Goal: Submit feedback/report problem

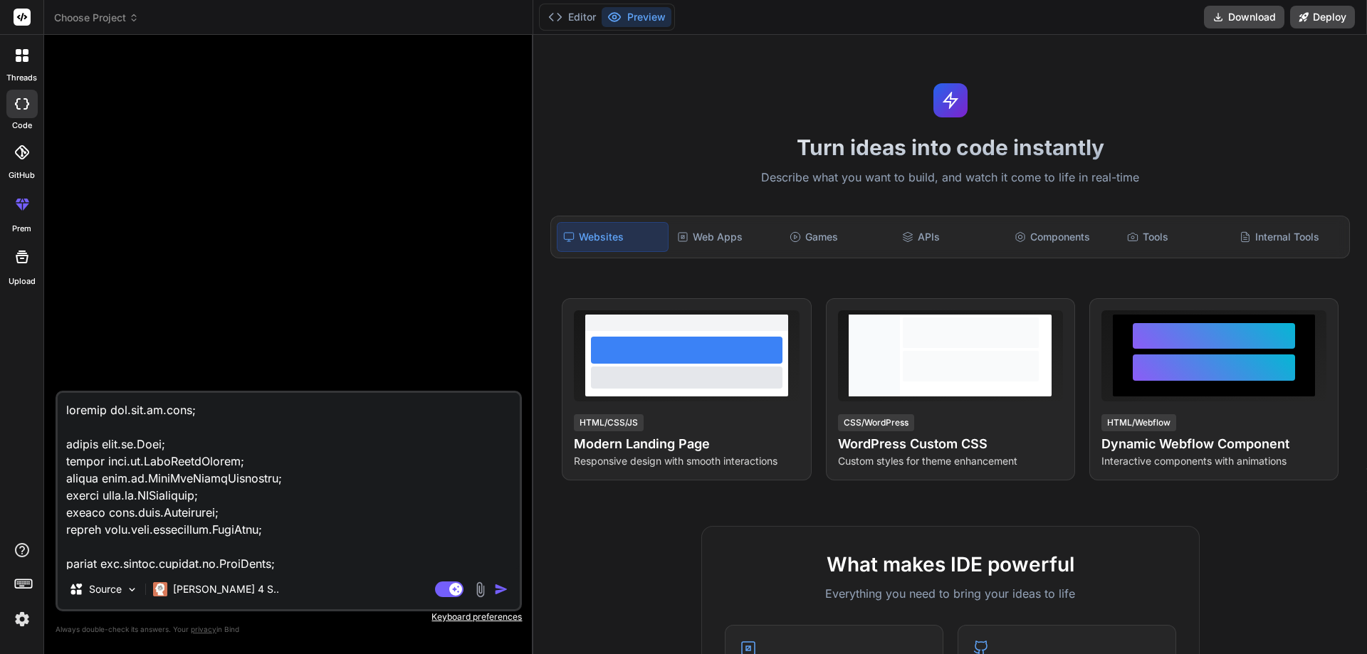
scroll to position [1728, 0]
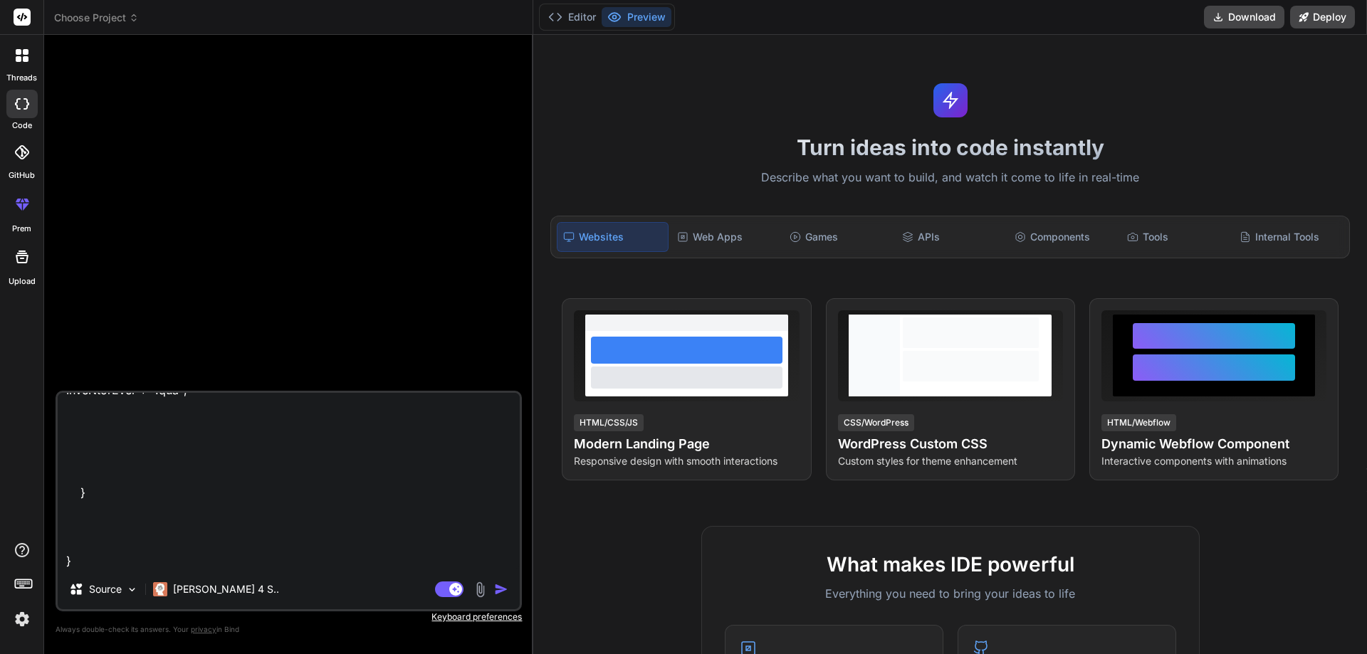
click at [188, 560] on textarea at bounding box center [289, 481] width 462 height 177
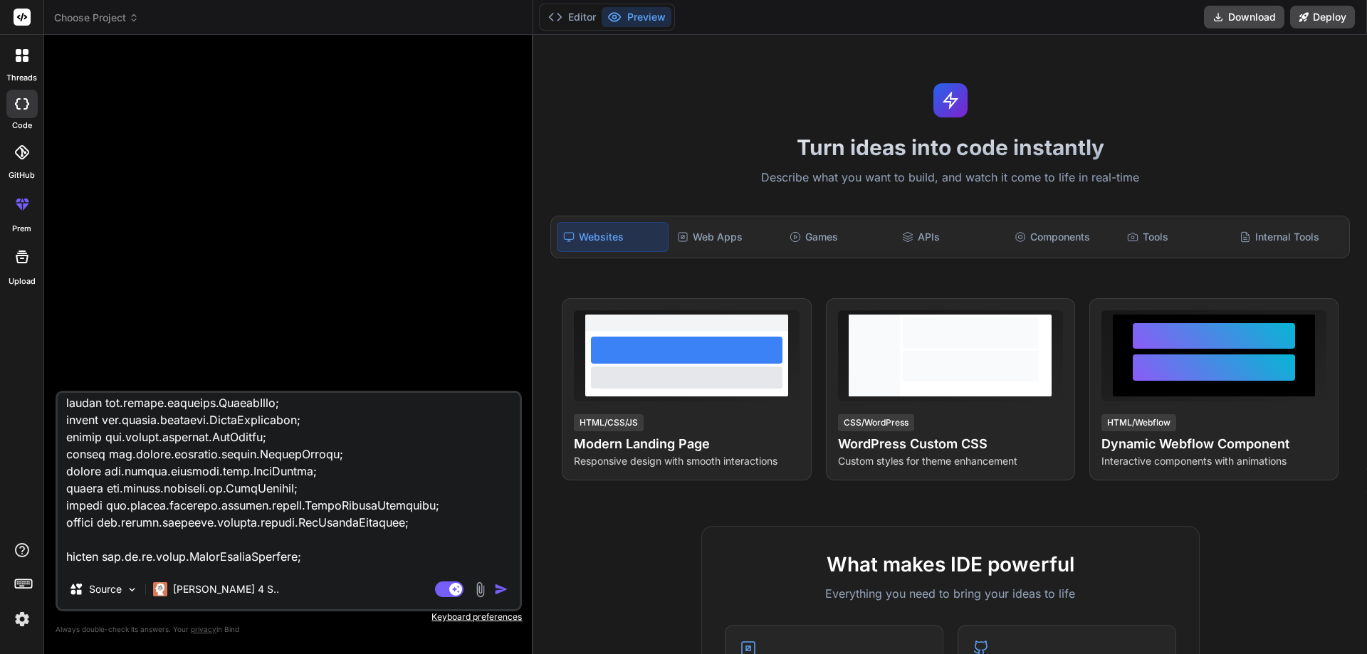
scroll to position [0, 0]
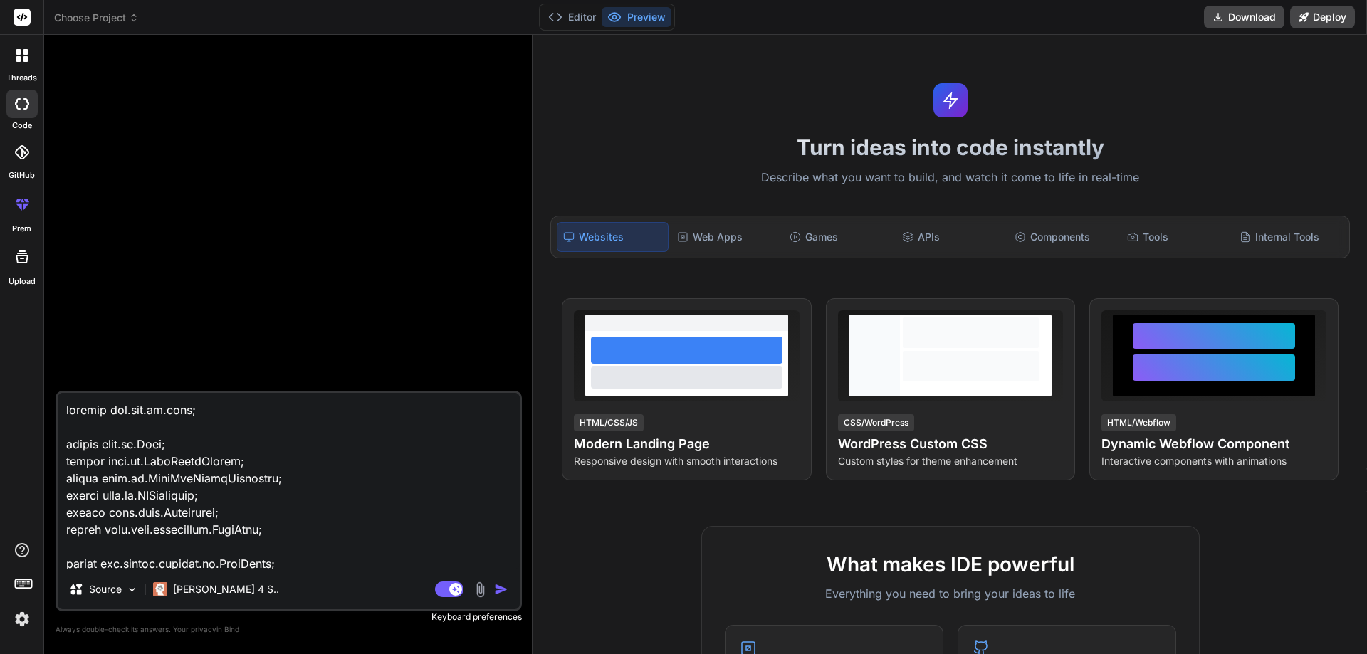
drag, startPoint x: 68, startPoint y: 538, endPoint x: 25, endPoint y: 333, distance: 209.5
click at [25, 333] on div "threads code GitHub prem Upload Choose Project Created with Pixso. Bind AI Web …" at bounding box center [683, 327] width 1367 height 654
type textarea "x"
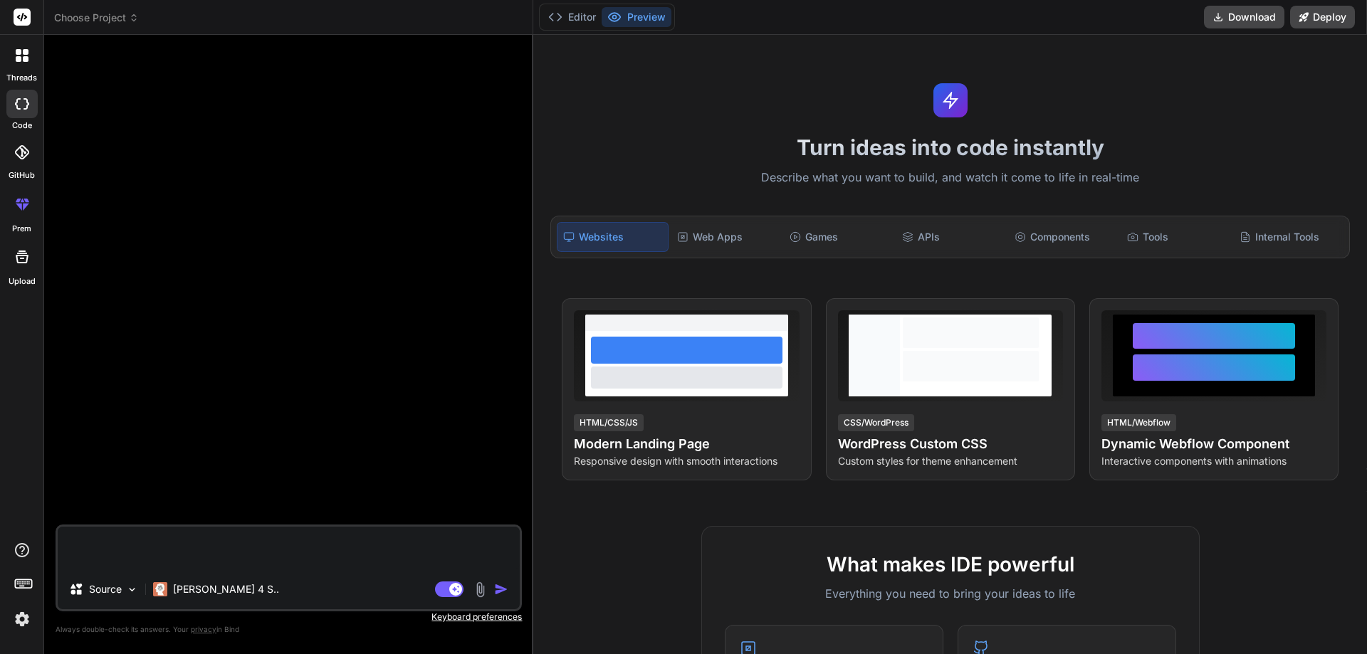
type textarea "h"
type textarea "x"
type textarea "hi"
type textarea "x"
type textarea "hii"
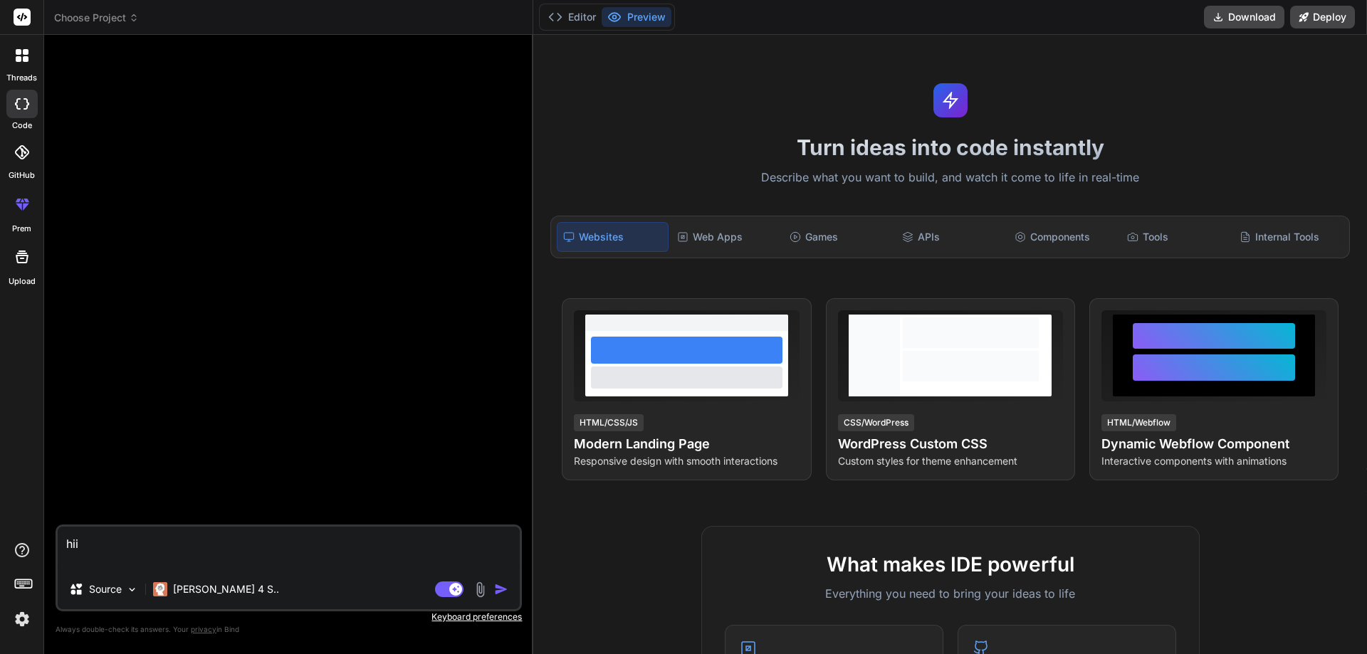
type textarea "x"
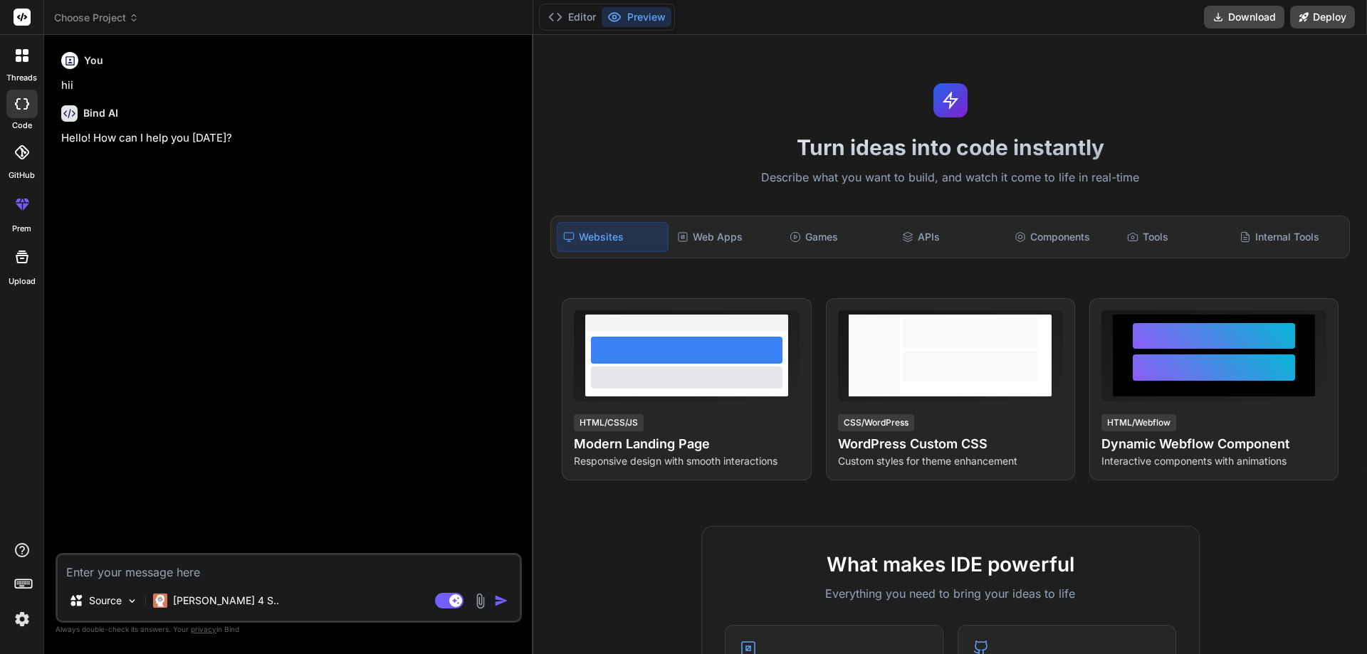
type textarea "x"
type textarea "b"
type textarea "x"
type textarea "br"
type textarea "x"
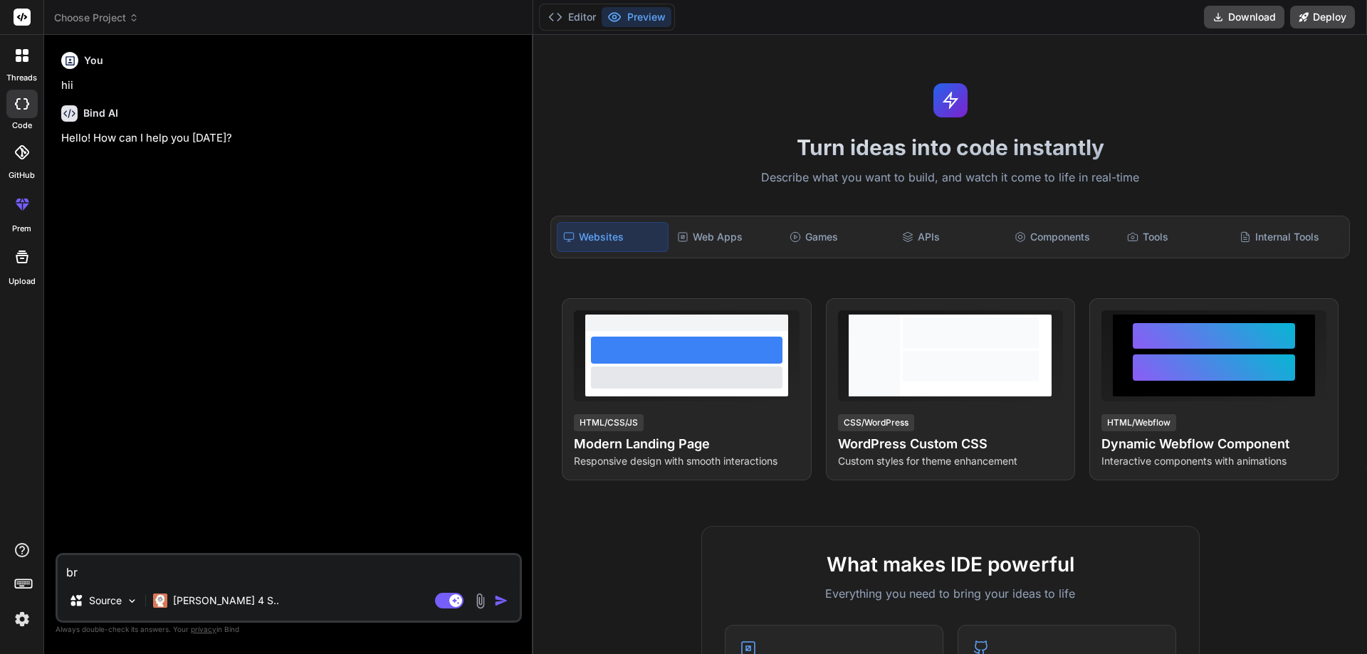
type textarea "bro"
type textarea "x"
type textarea "brok"
type textarea "x"
type textarea "broke"
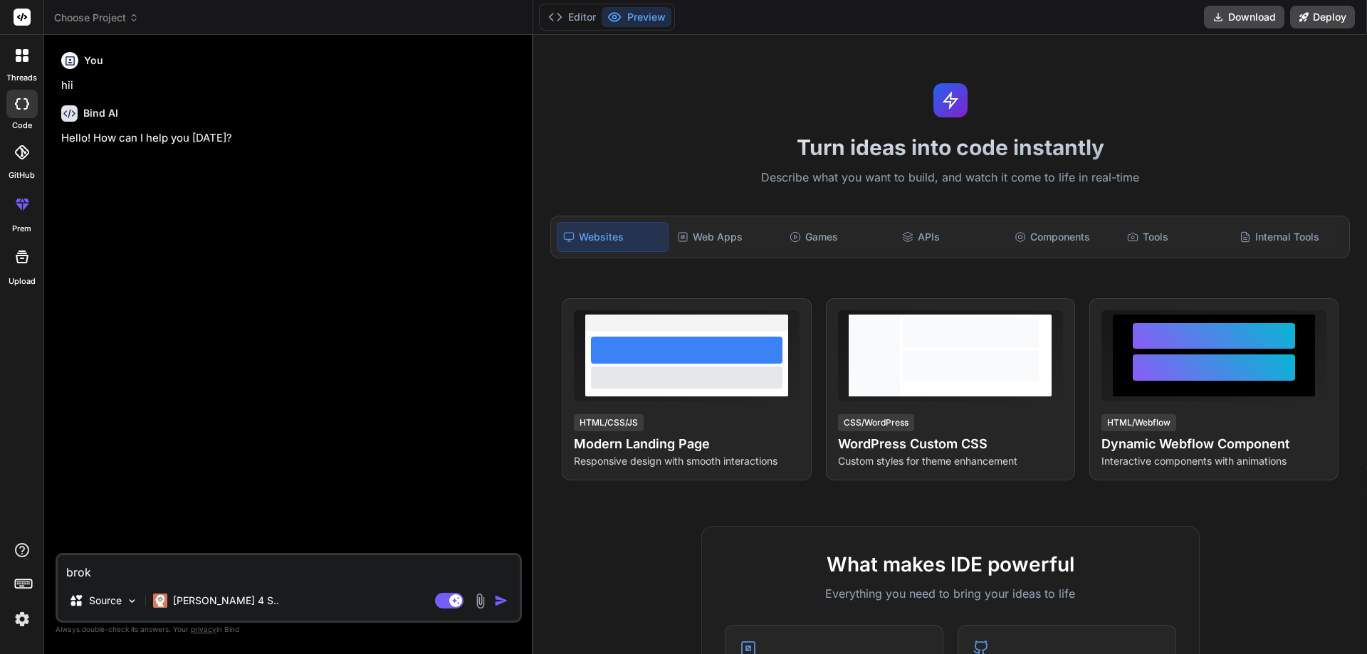
type textarea "x"
type textarea "brokem"
type textarea "x"
type textarea "brokemn"
type textarea "x"
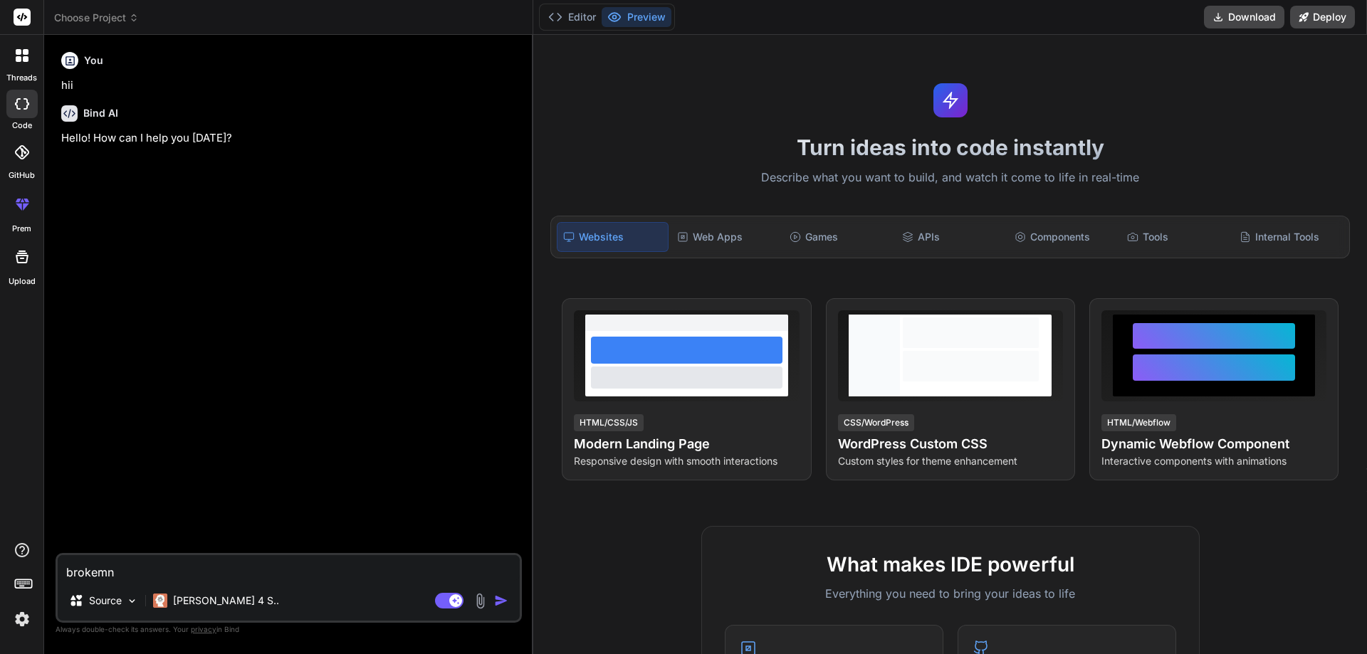
type textarea "brokemn"
type textarea "x"
type textarea "brokemn"
type textarea "x"
type textarea "brokem"
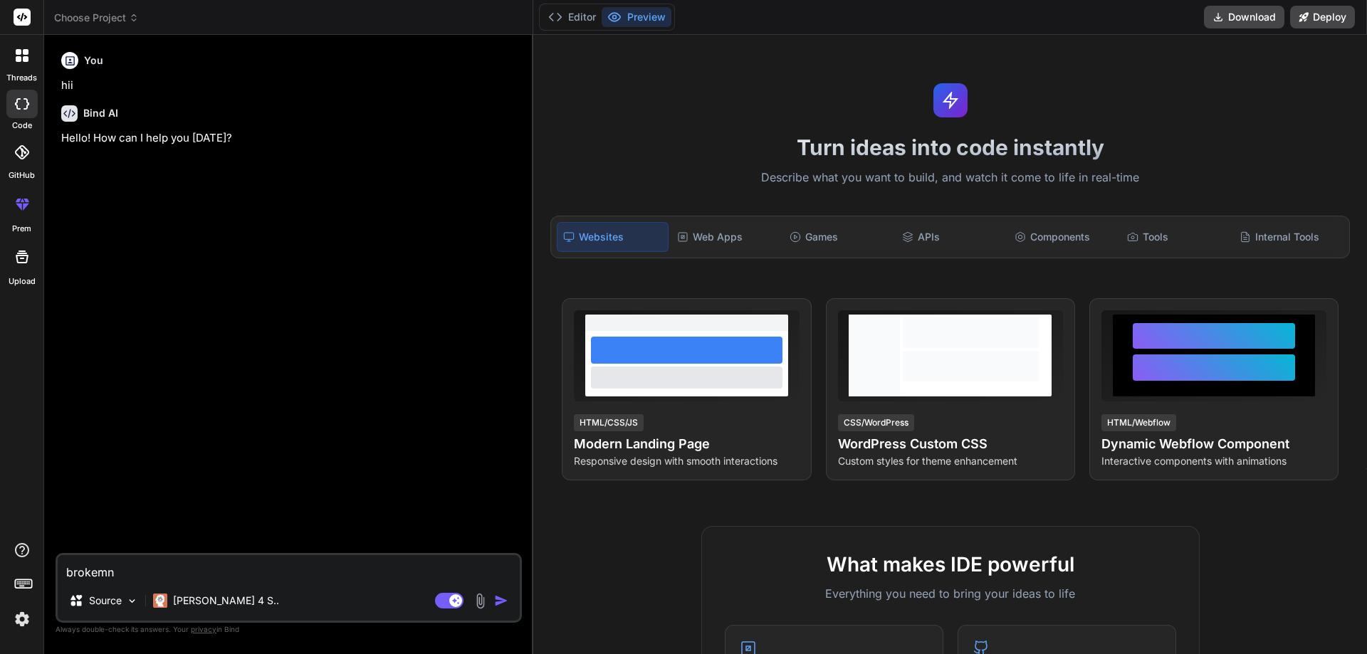
type textarea "x"
type textarea "broke"
type textarea "x"
type textarea "broken"
type textarea "x"
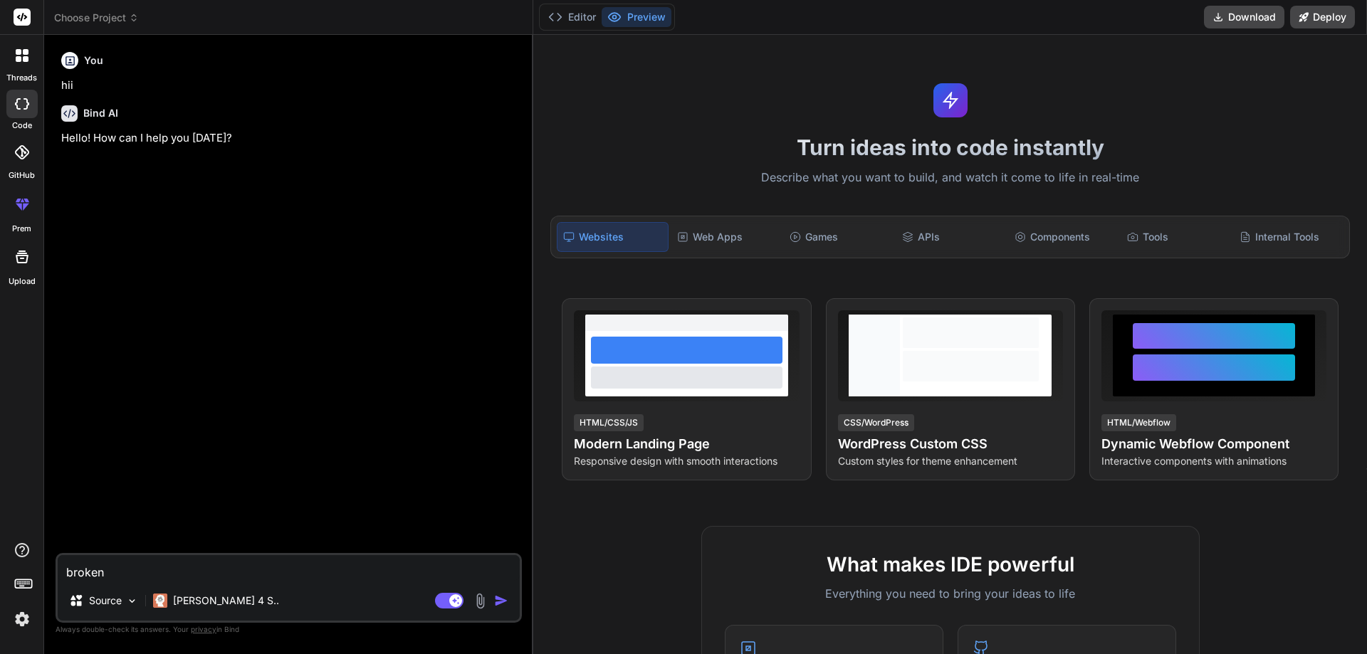
type textarea "broken"
type textarea "x"
type textarea "broken i"
type textarea "x"
type textarea "broken im"
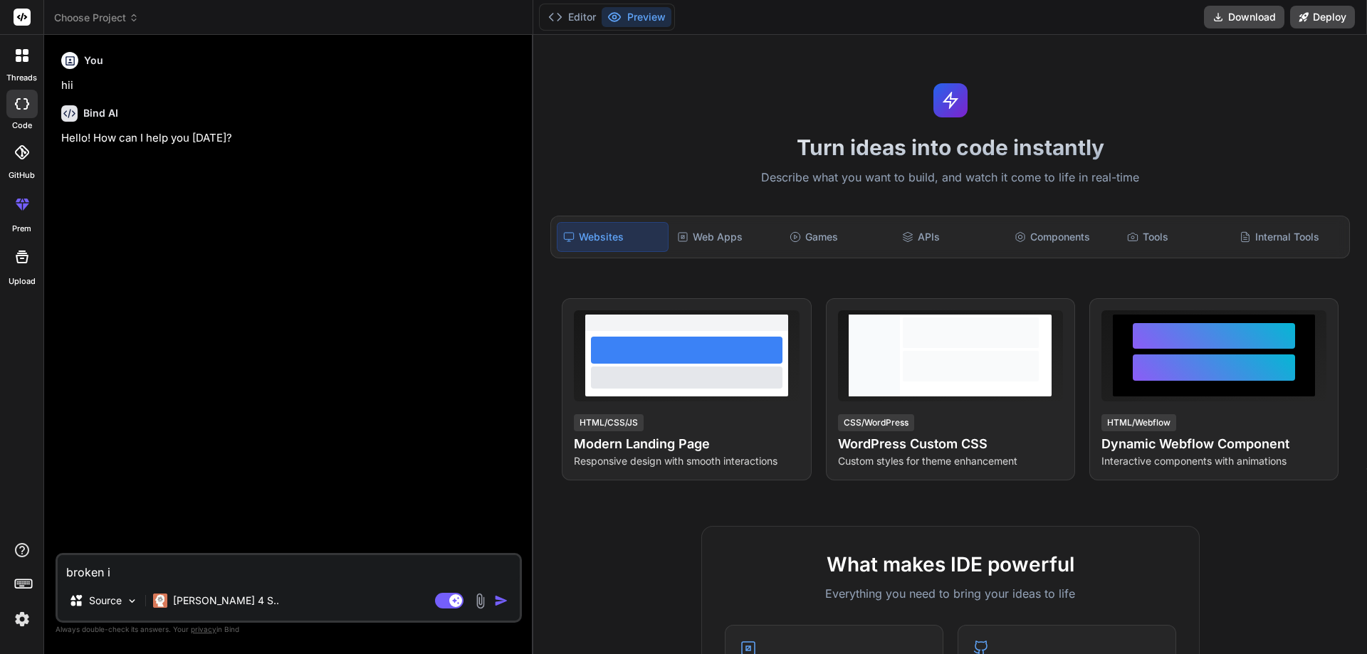
type textarea "x"
type textarea "broken ima"
type textarea "x"
type textarea "broken imag"
type textarea "x"
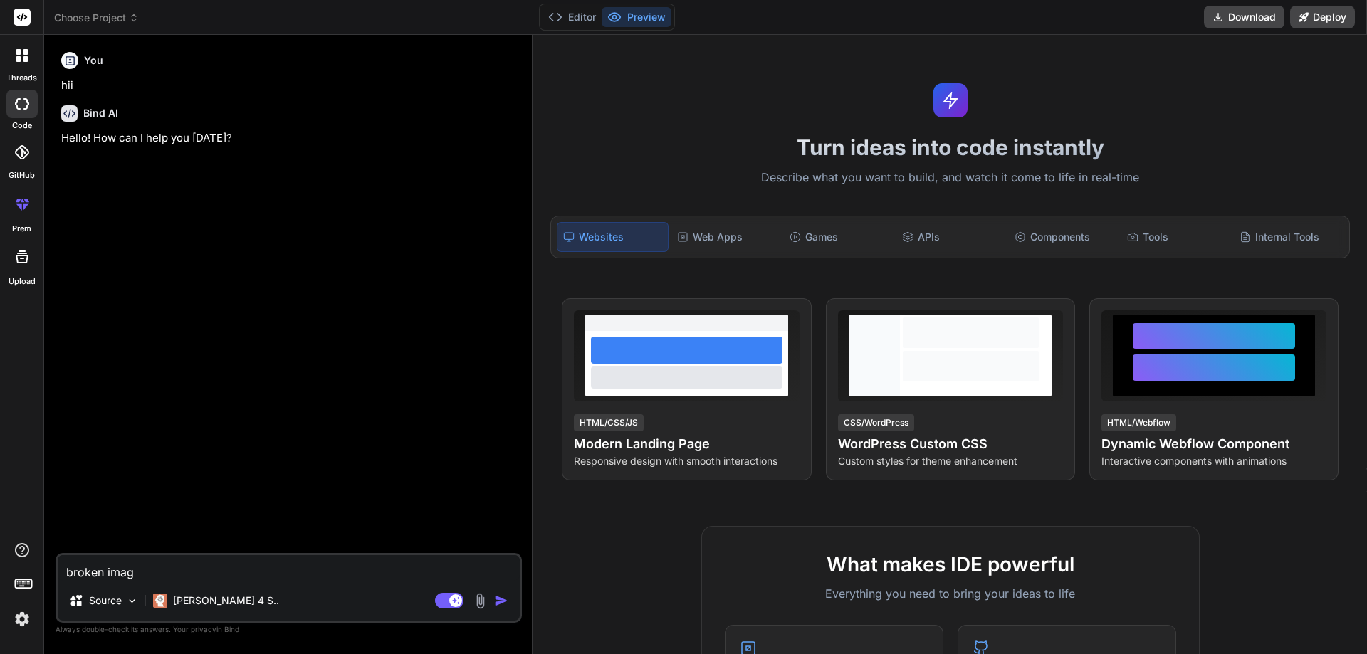
type textarea "broken image"
type textarea "x"
type textarea "broken image"
type textarea "x"
type textarea "broken image s"
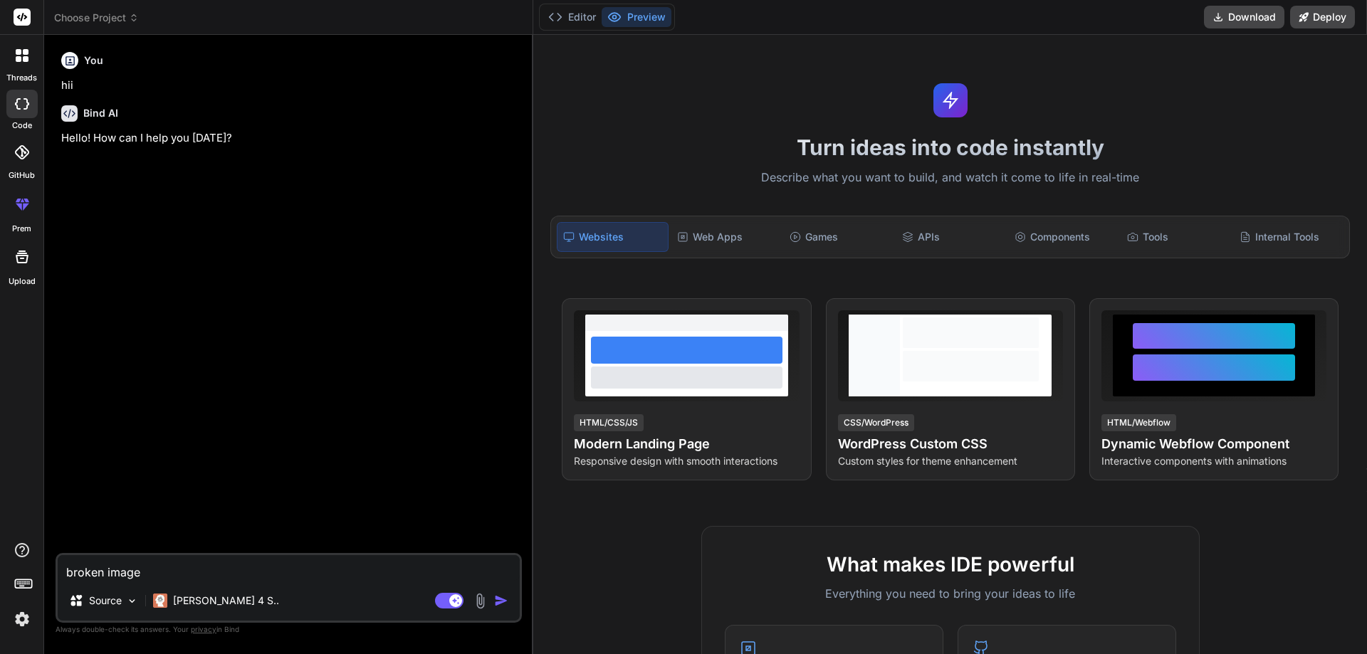
type textarea "x"
type textarea "broken image sh"
type textarea "x"
type textarea "broken image sho"
type textarea "x"
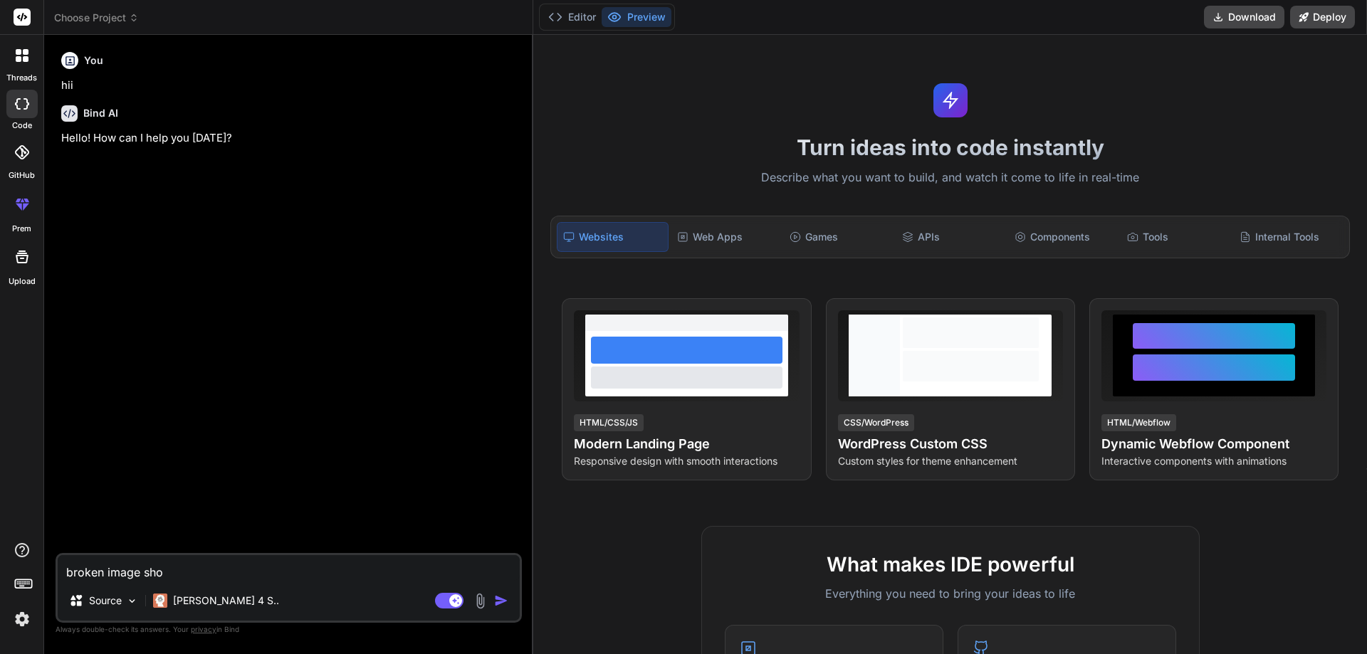
type textarea "broken image shoi"
type textarea "x"
type textarea "broken image shoin"
type textarea "x"
type textarea "broken image shoing"
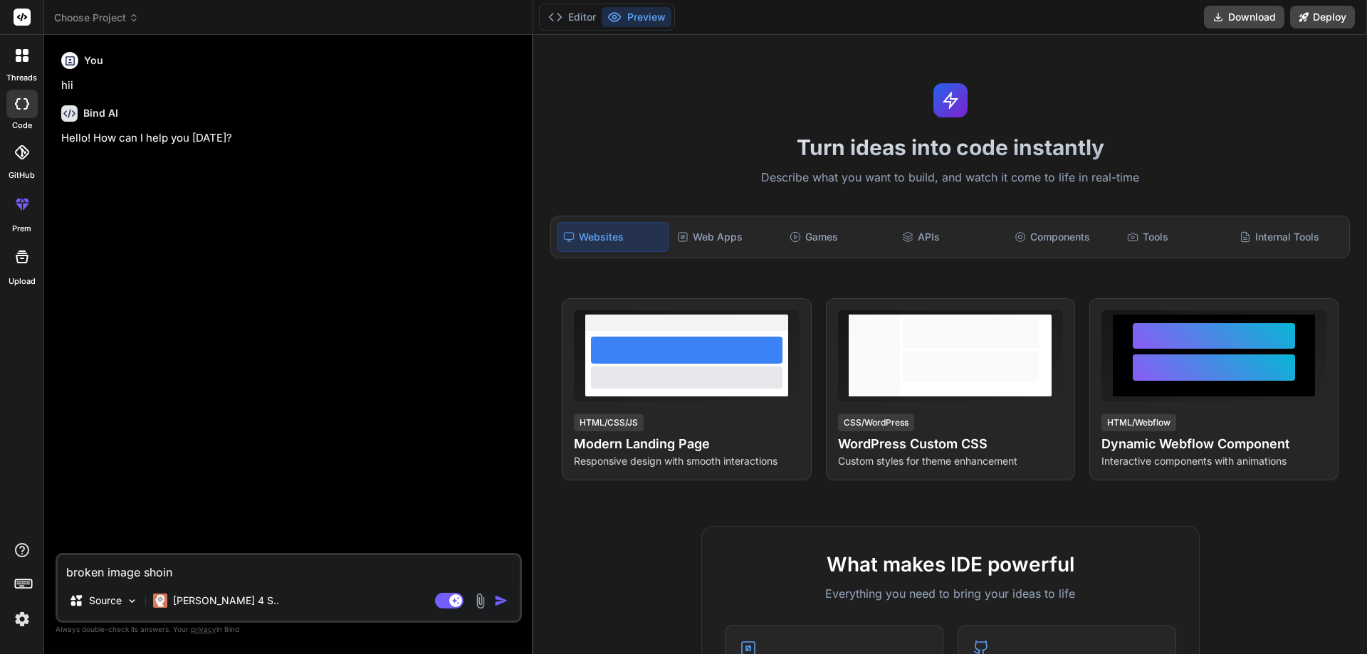
type textarea "x"
type textarea "broken image shoing"
type textarea "x"
type textarea "broken image shoing"
type textarea "x"
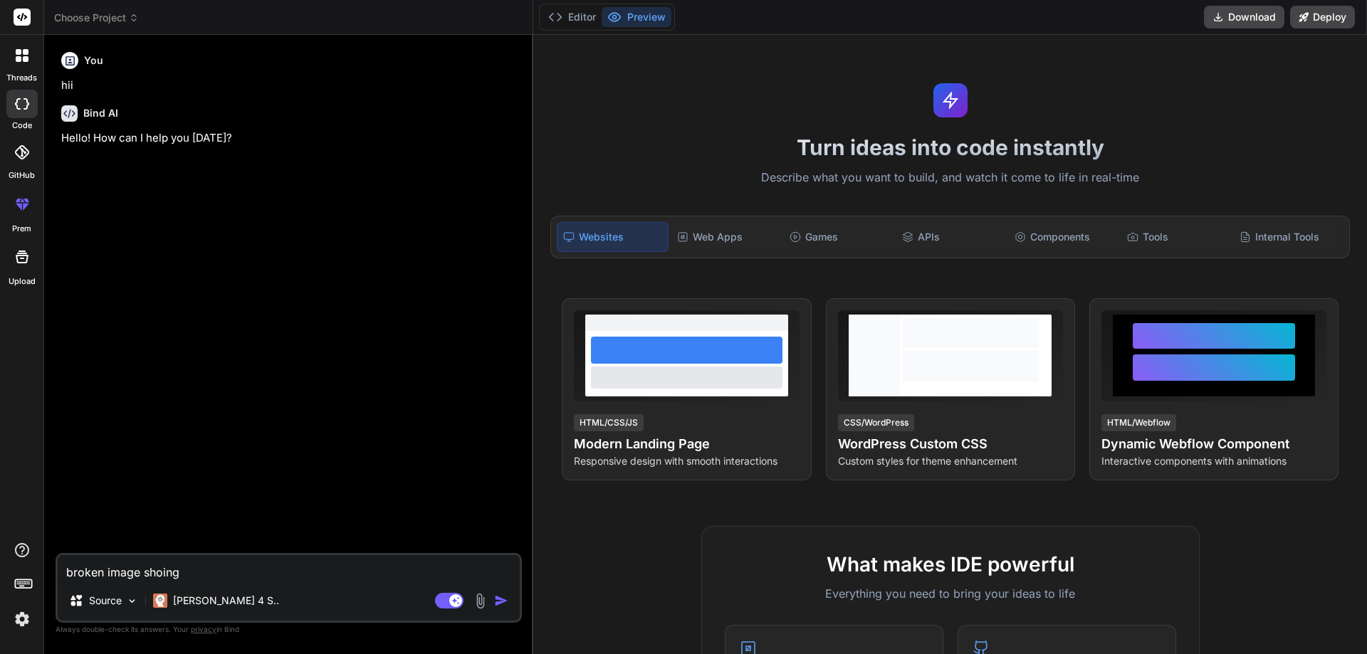
type textarea "broken image shoin"
type textarea "x"
type textarea "broken image shoi"
type textarea "x"
type textarea "broken image sho"
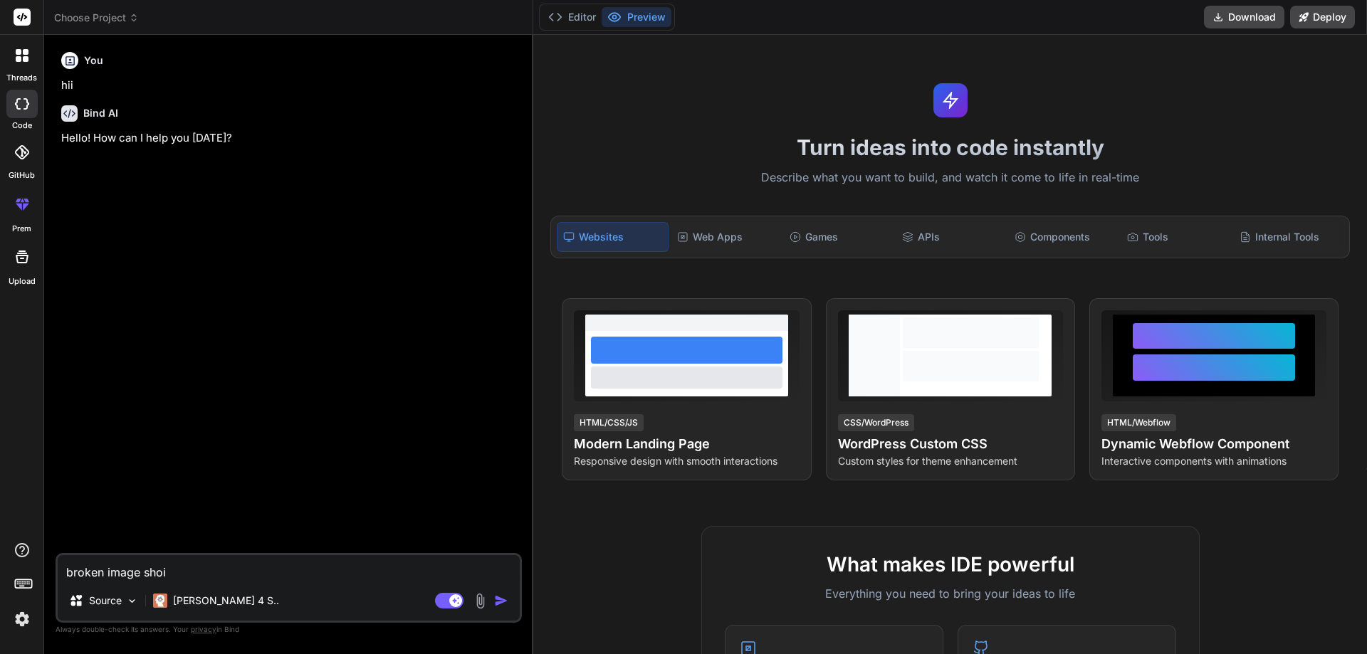
type textarea "x"
type textarea "broken image show"
type textarea "x"
type textarea "broken image showi"
type textarea "x"
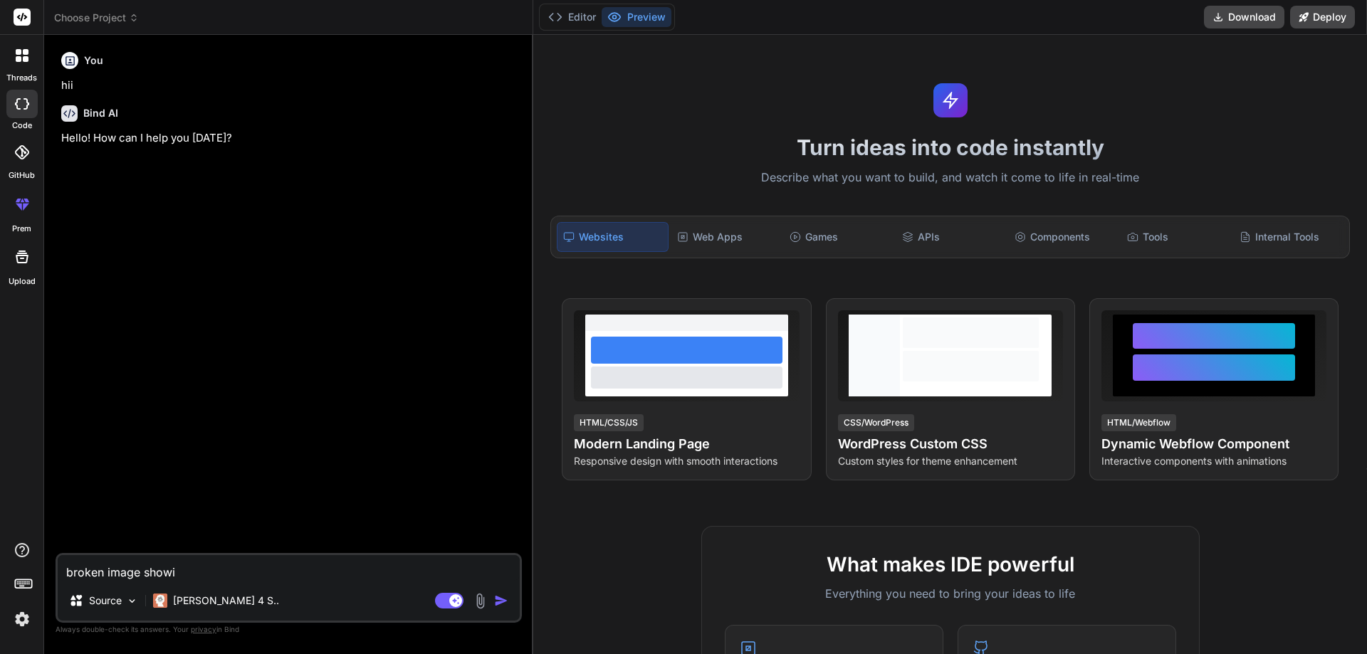
type textarea "broken image showin"
type textarea "x"
type textarea "broken image showing"
type textarea "x"
type textarea "broken image showing"
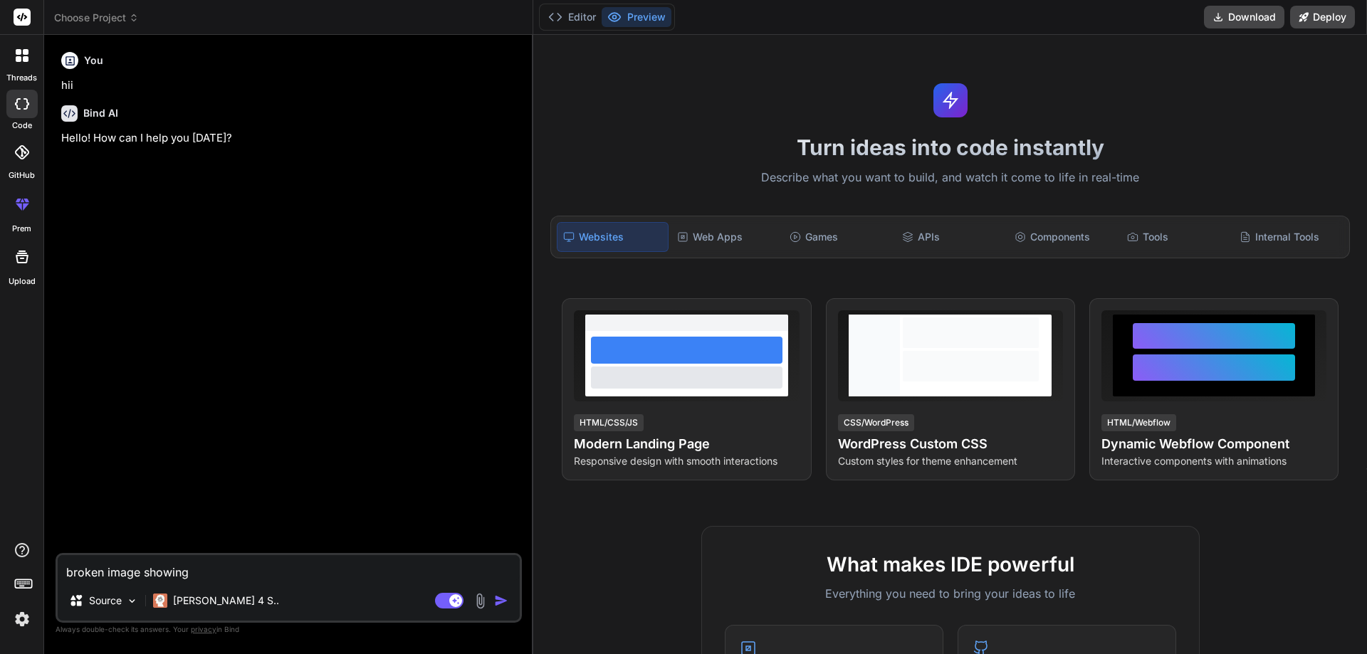
type textarea "x"
type textarea "broken image showing i"
type textarea "x"
type textarea "broken image showing in"
type textarea "x"
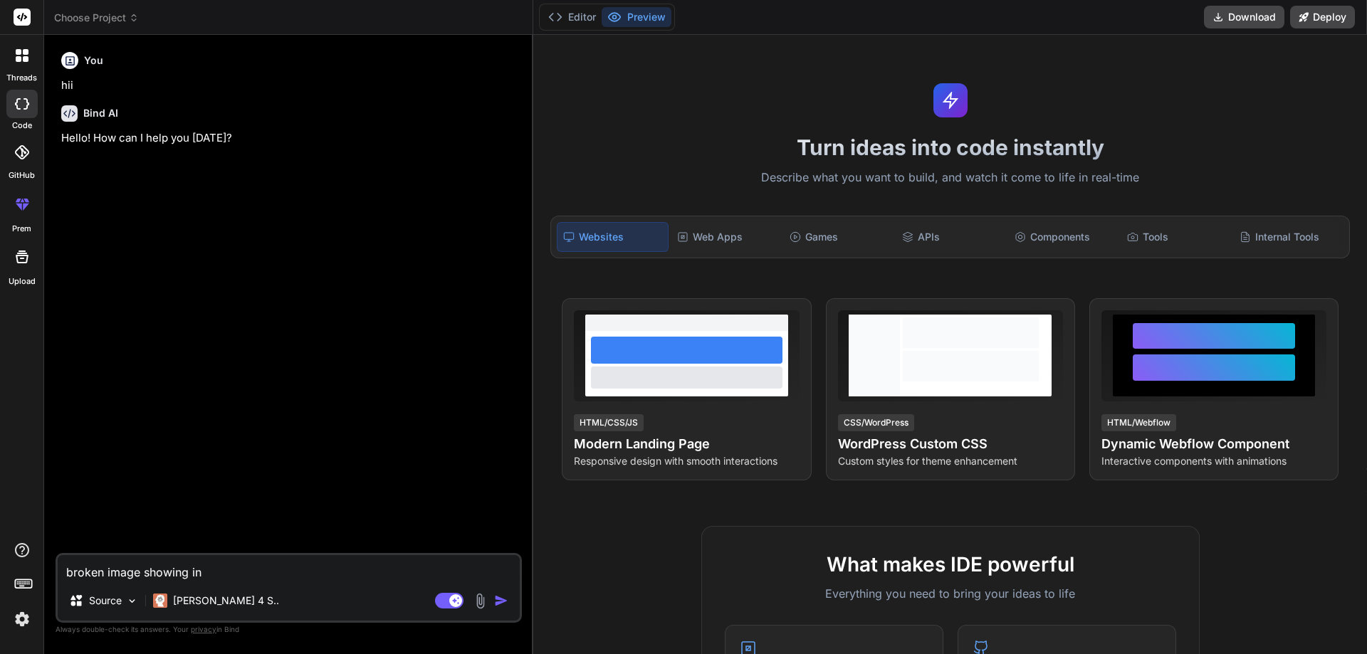
type textarea "broken image showing in"
type textarea "x"
type textarea "broken image showing in t"
type textarea "x"
type textarea "broken image showing in th"
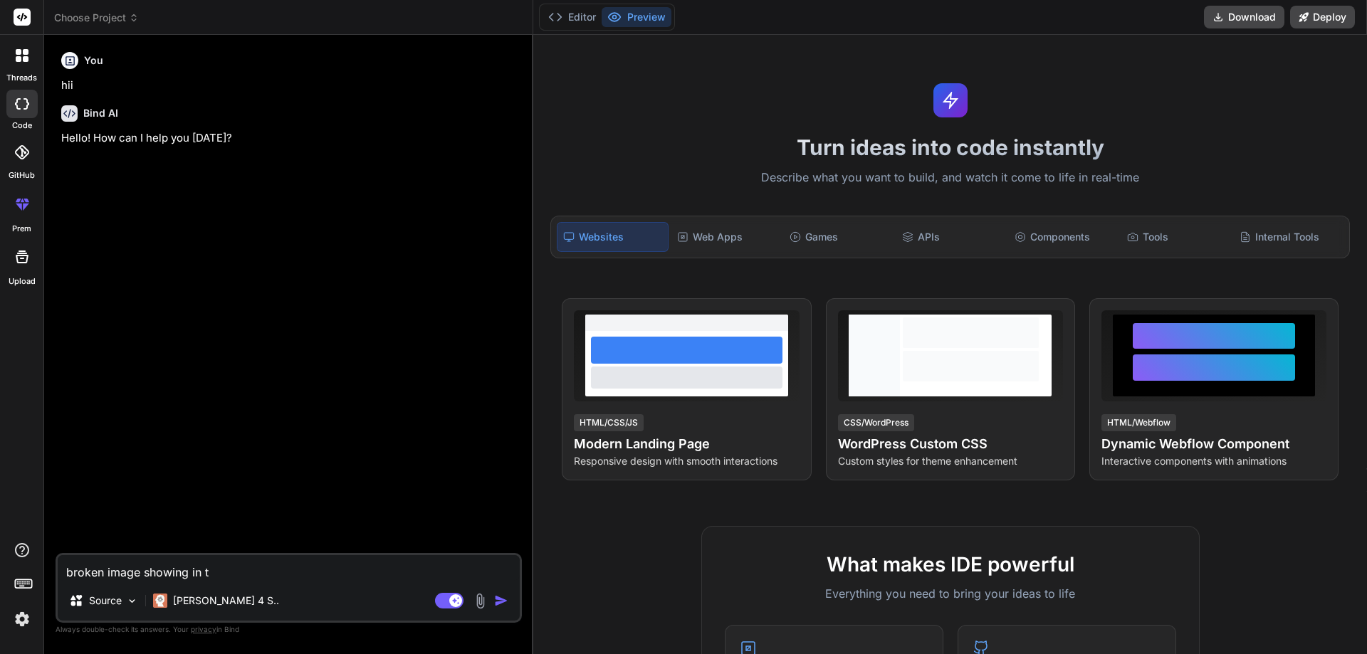
type textarea "x"
type textarea "broken image showing in the"
type textarea "x"
type textarea "broken image showing in the"
type textarea "x"
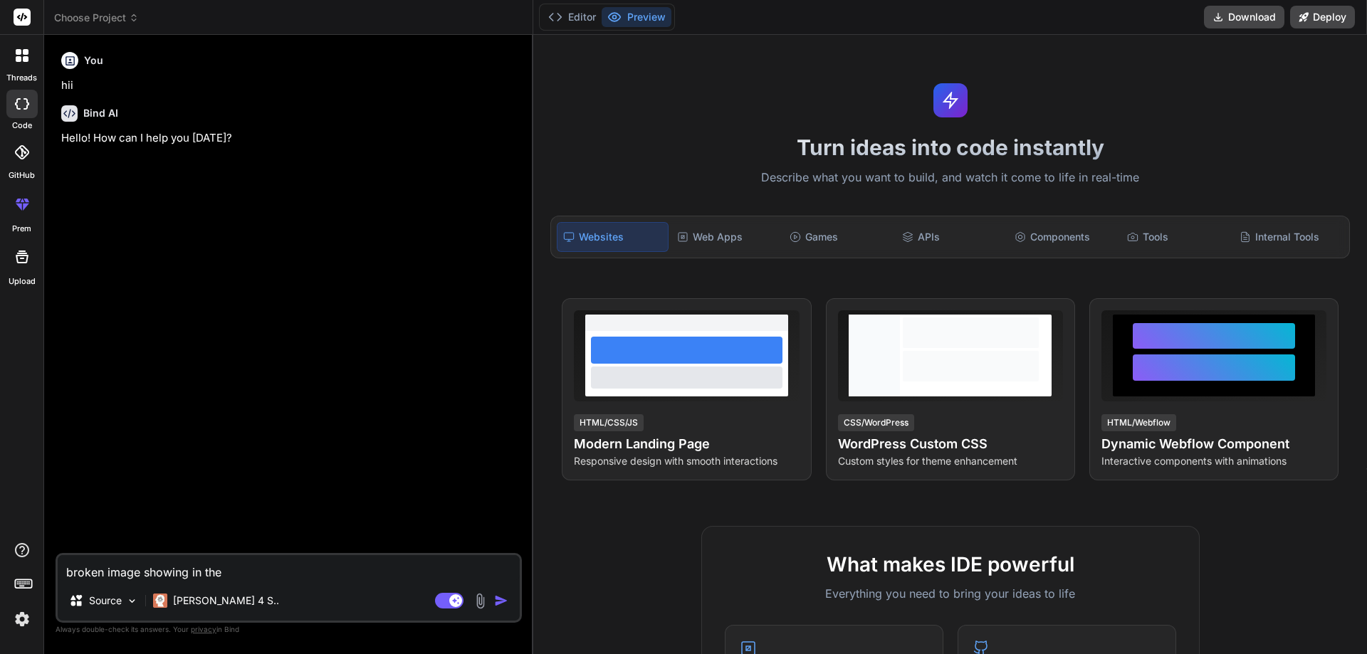
type textarea "broken image showing in the e"
type textarea "x"
type textarea "broken image showing in the ex"
type textarea "x"
type textarea "broken image showing in the ext"
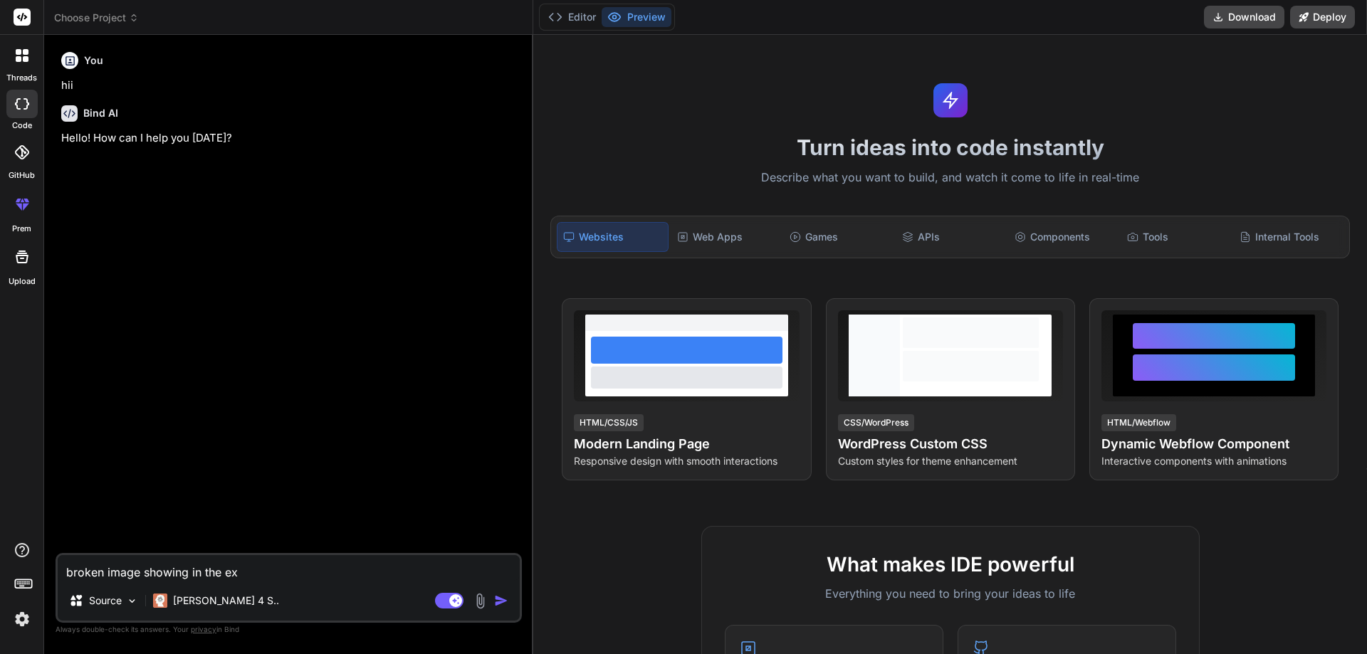
type textarea "x"
type textarea "broken image showing in the exte"
type textarea "x"
type textarea "broken image showing in the exten"
type textarea "x"
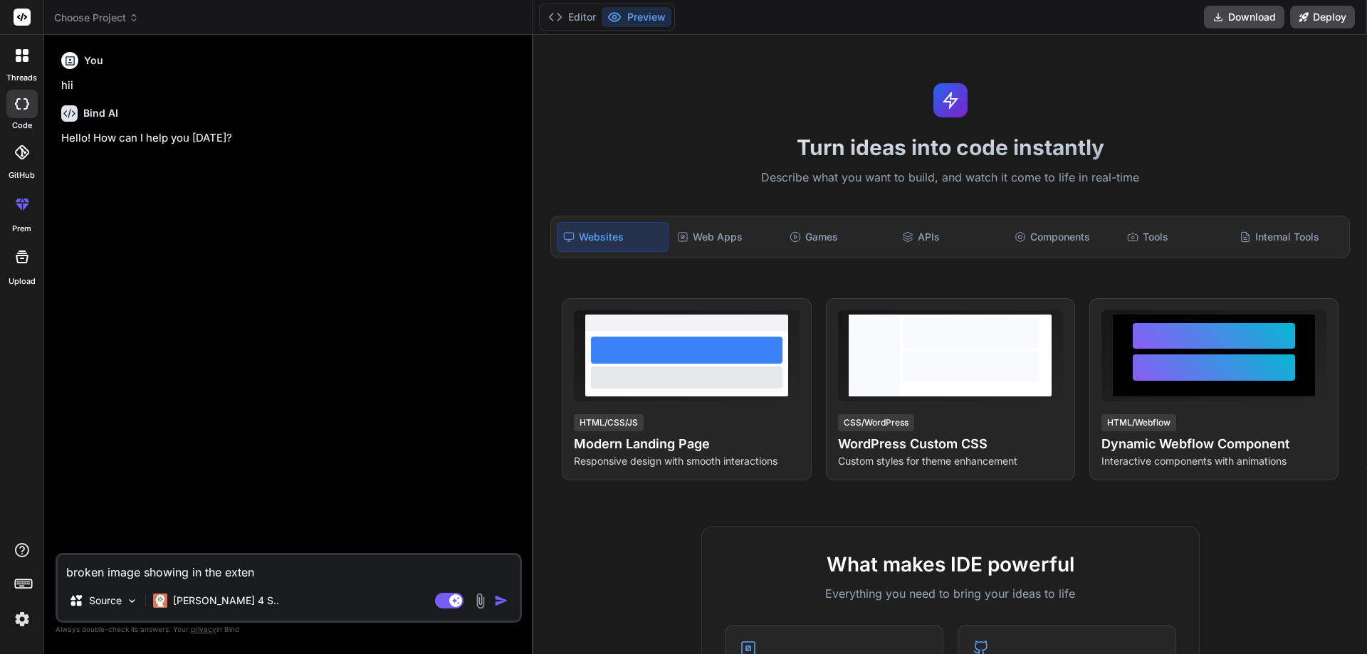
type textarea "broken image showing in the extend"
type textarea "x"
type textarea "broken image showing in the extend"
type textarea "x"
type textarea "broken image showing in the extend r"
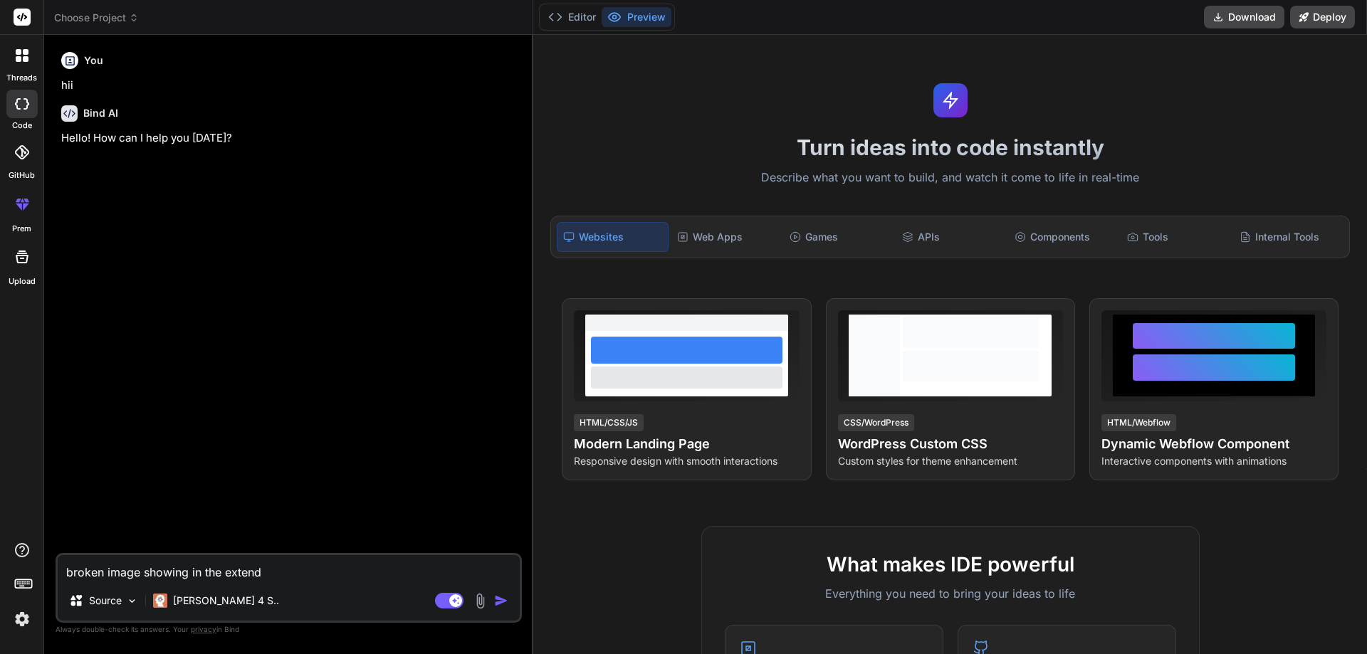
type textarea "x"
type textarea "broken image showing in the extend re"
type textarea "x"
type textarea "broken image showing in the extend rep"
type textarea "x"
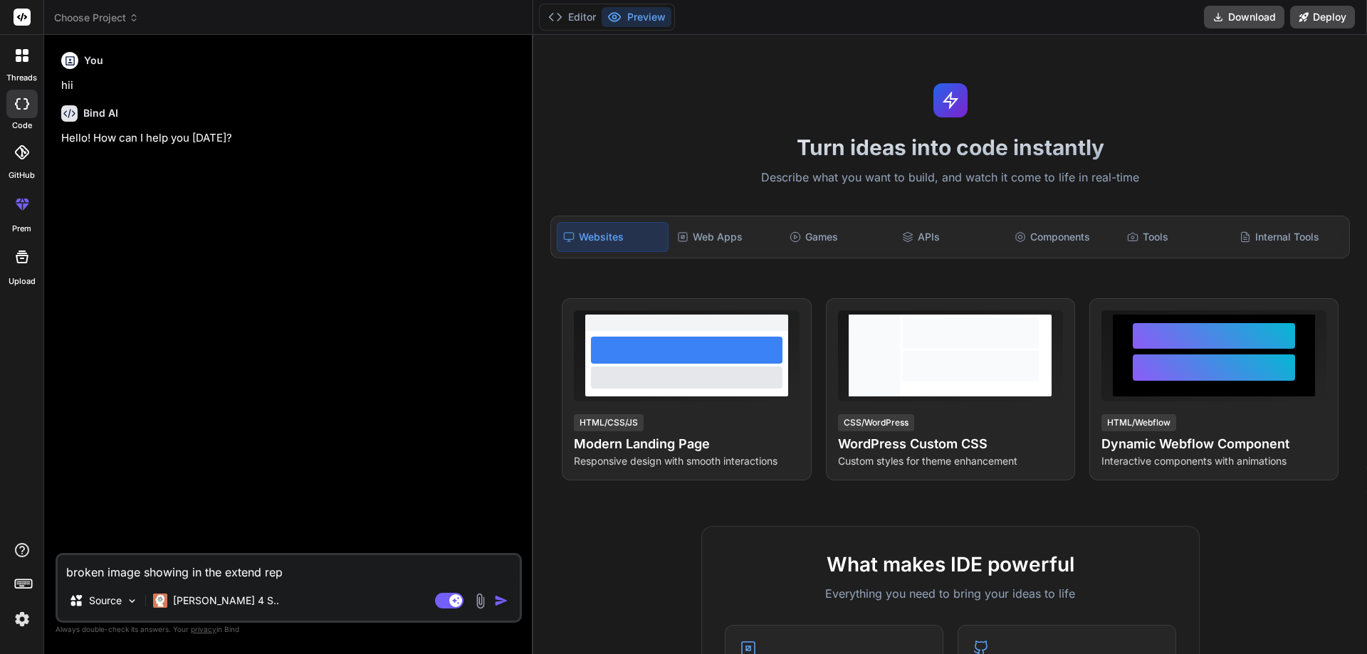
type textarea "broken image showing in the extend repo"
type textarea "x"
type textarea "broken image showing in the extend repor"
type textarea "x"
type textarea "broken image showing in the extend report"
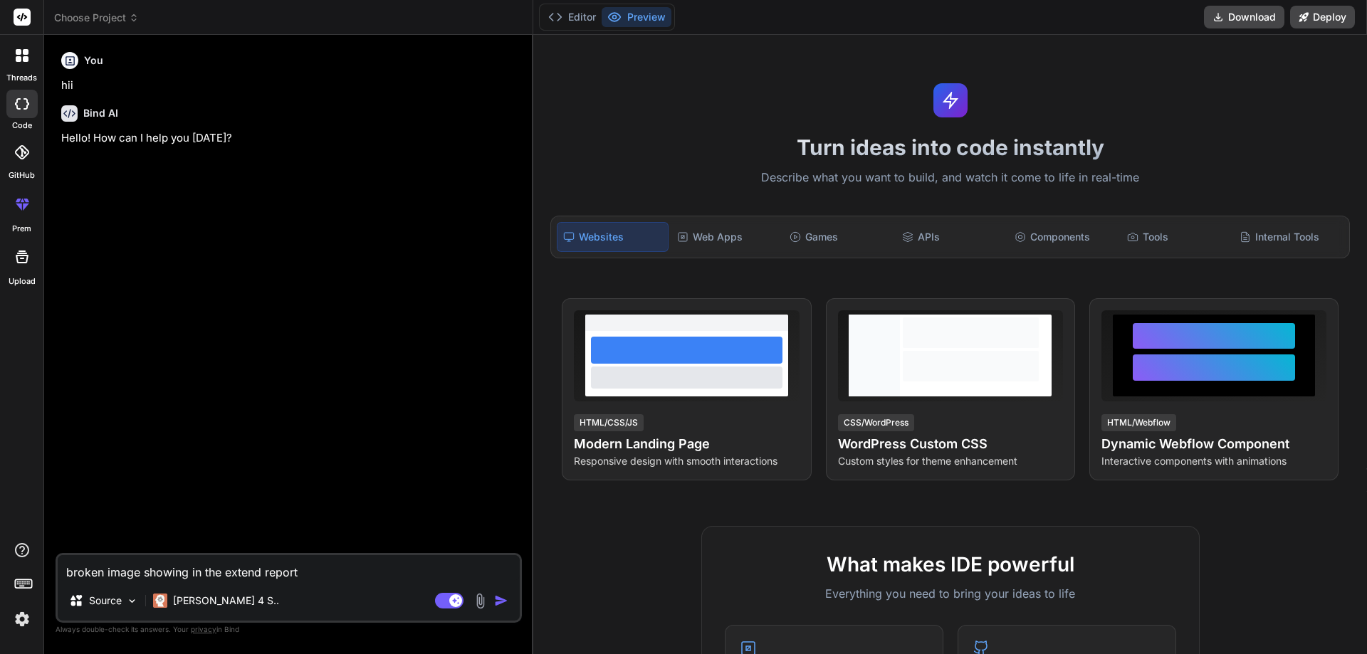
type textarea "x"
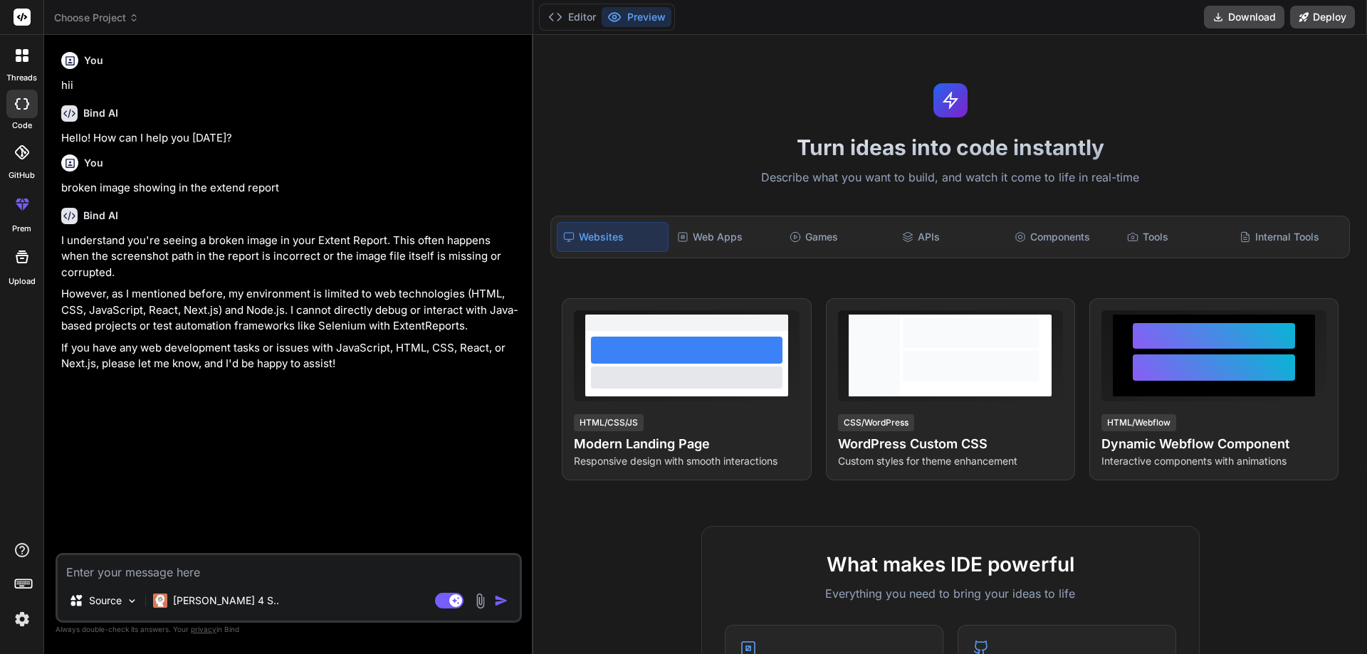
type textarea "x"
